Goal: Information Seeking & Learning: Learn about a topic

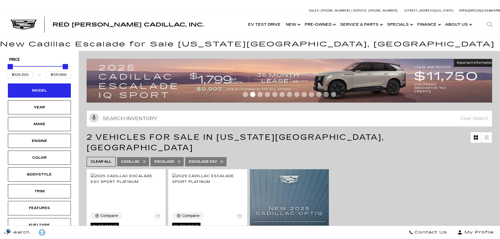
click at [41, 90] on div "Model" at bounding box center [39, 91] width 26 height 6
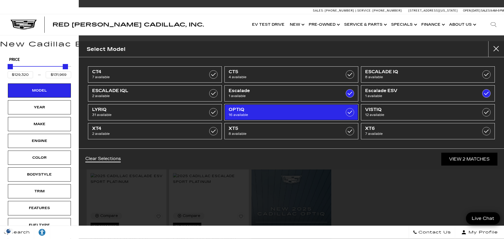
click at [287, 115] on span "16 available" at bounding box center [282, 114] width 107 height 5
type input "$54,990"
checkbox input "true"
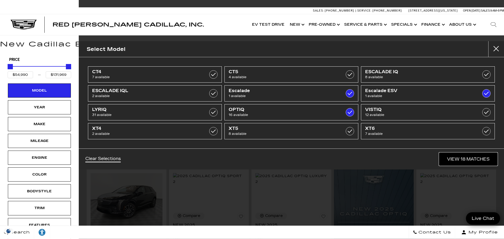
click at [457, 158] on link "View 18 Matches" at bounding box center [468, 159] width 58 height 13
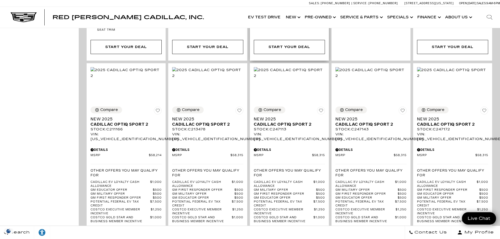
scroll to position [367, 0]
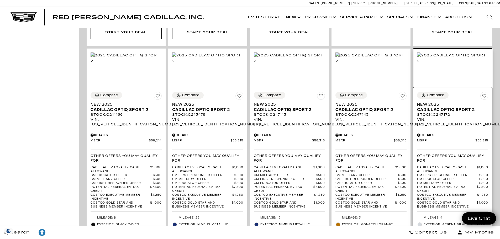
click at [459, 58] on img at bounding box center [452, 58] width 71 height 12
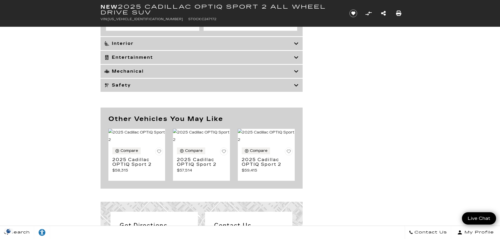
scroll to position [2099, 0]
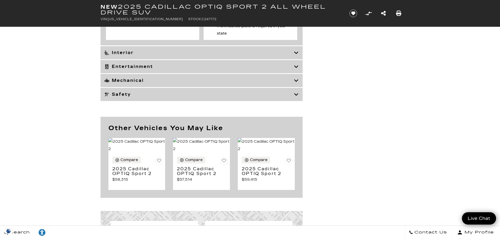
click at [274, 59] on div "Interior" at bounding box center [201, 52] width 202 height 13
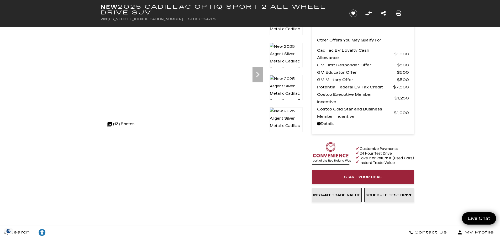
scroll to position [0, 0]
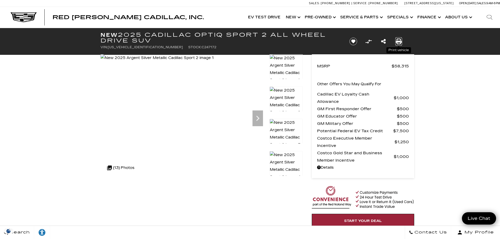
click at [398, 42] on icon "Print this New 2025 Cadillac OPTIQ Sport 2 All Wheel Drive SUV" at bounding box center [399, 42] width 6 height 6
